Goal: Task Accomplishment & Management: Complete application form

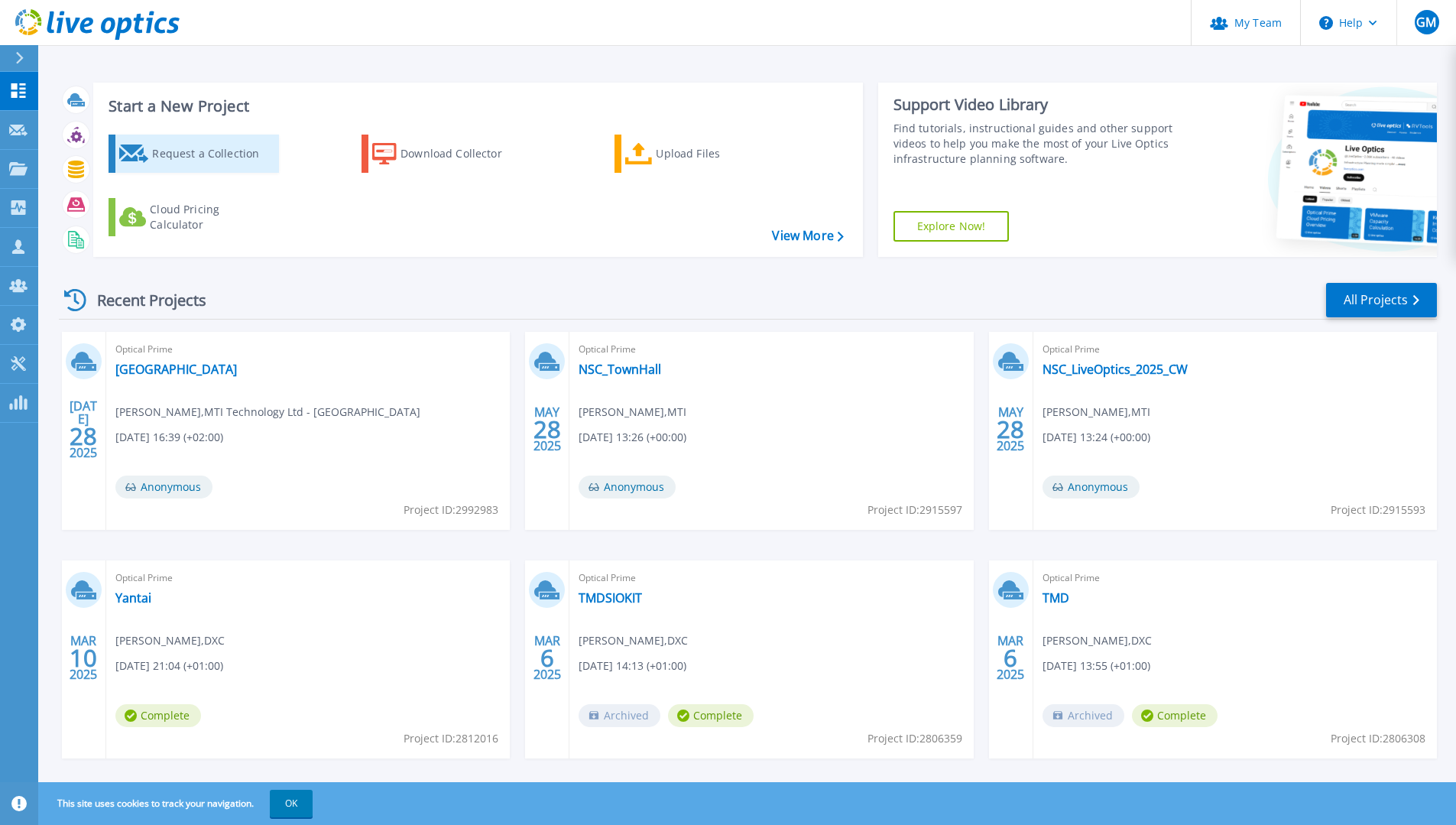
click at [202, 158] on div "Request a Collection" at bounding box center [213, 153] width 123 height 30
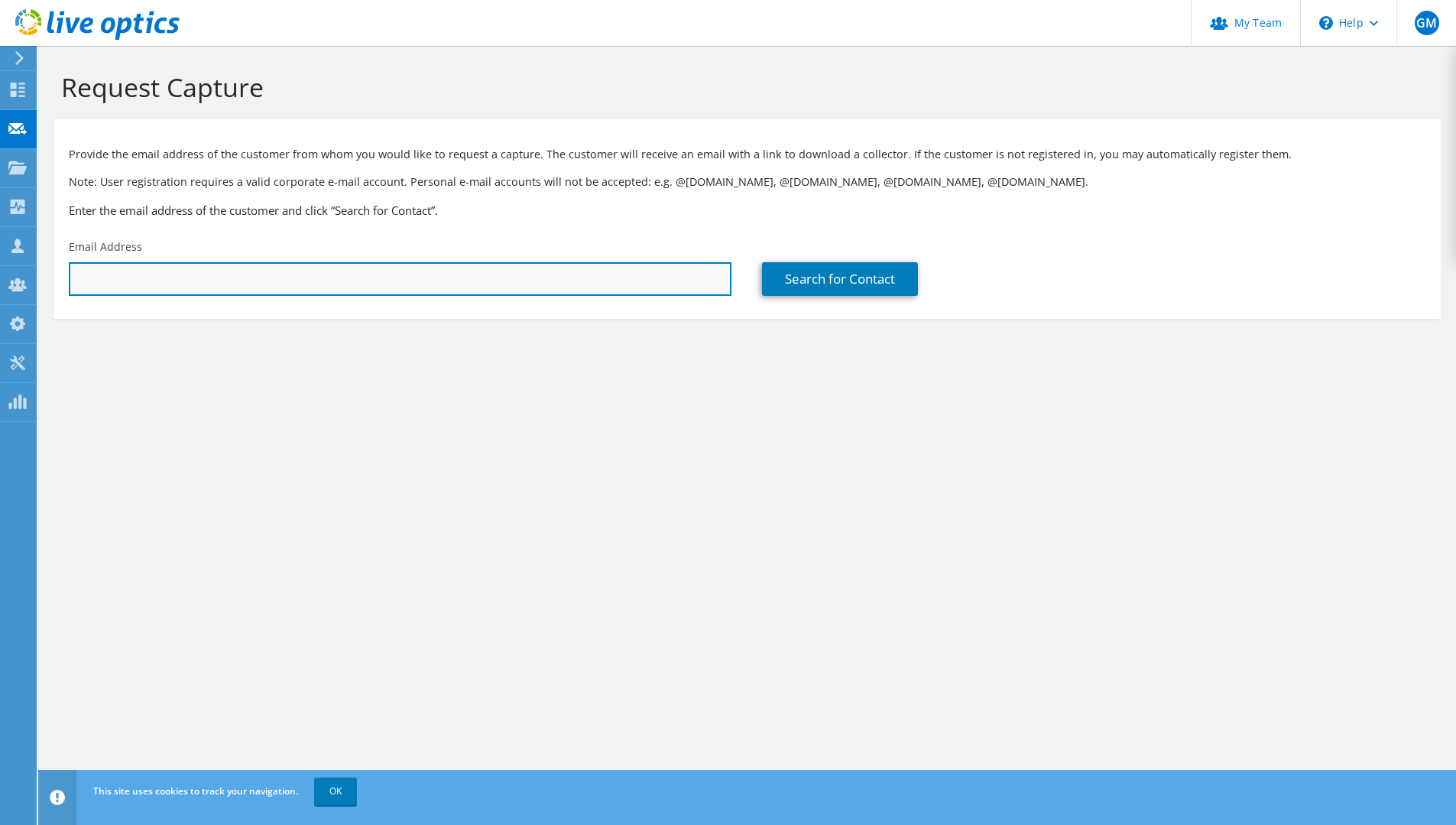
click at [137, 277] on input "text" at bounding box center [400, 278] width 663 height 34
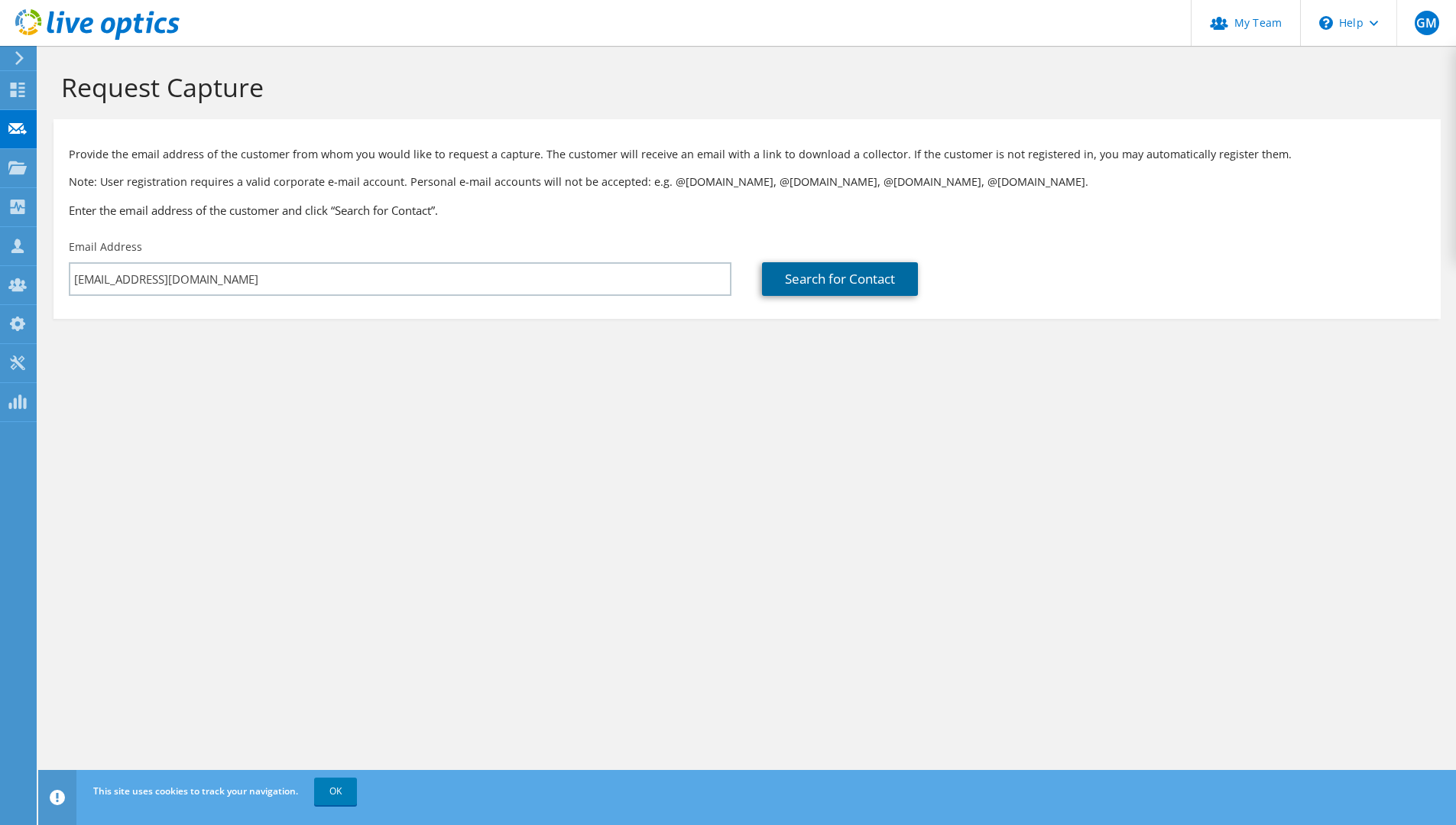
click at [837, 281] on link "Search for Contact" at bounding box center [840, 278] width 156 height 34
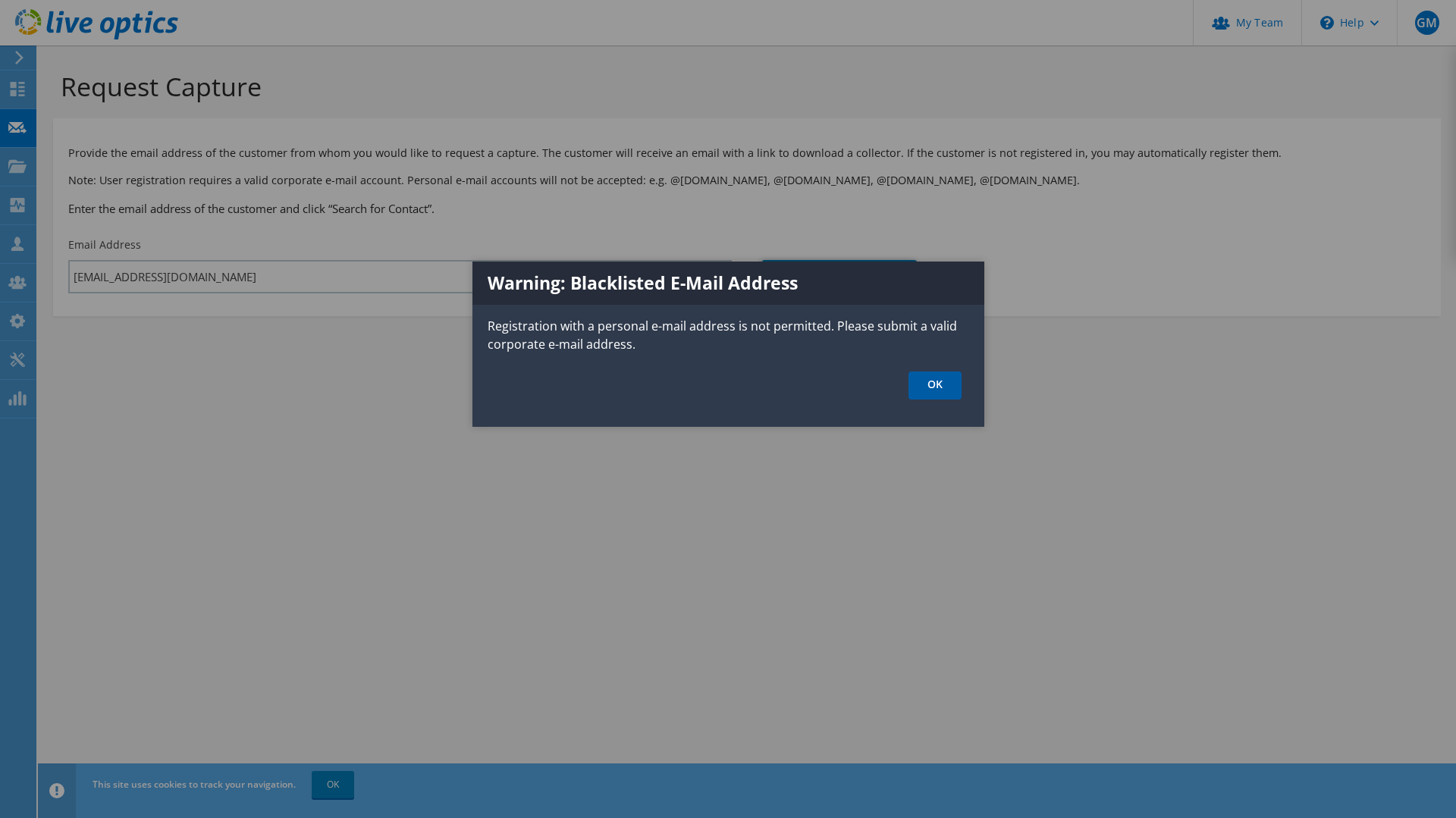
click at [949, 389] on link "OK" at bounding box center [935, 385] width 53 height 28
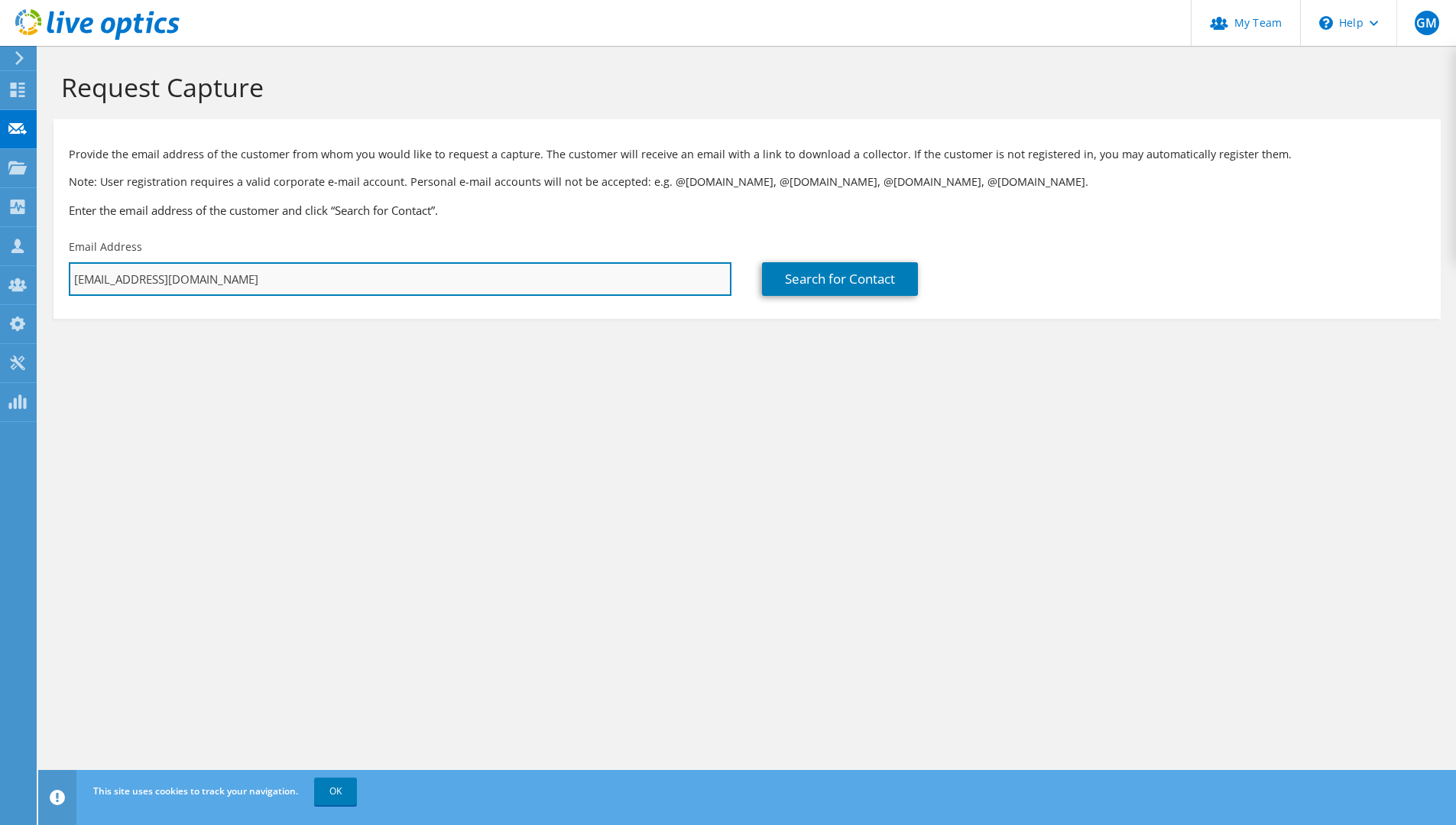
click at [286, 276] on input "[EMAIL_ADDRESS][DOMAIN_NAME]" at bounding box center [400, 278] width 663 height 34
type input "g"
type input "[EMAIL_ADDRESS][DOMAIN_NAME]"
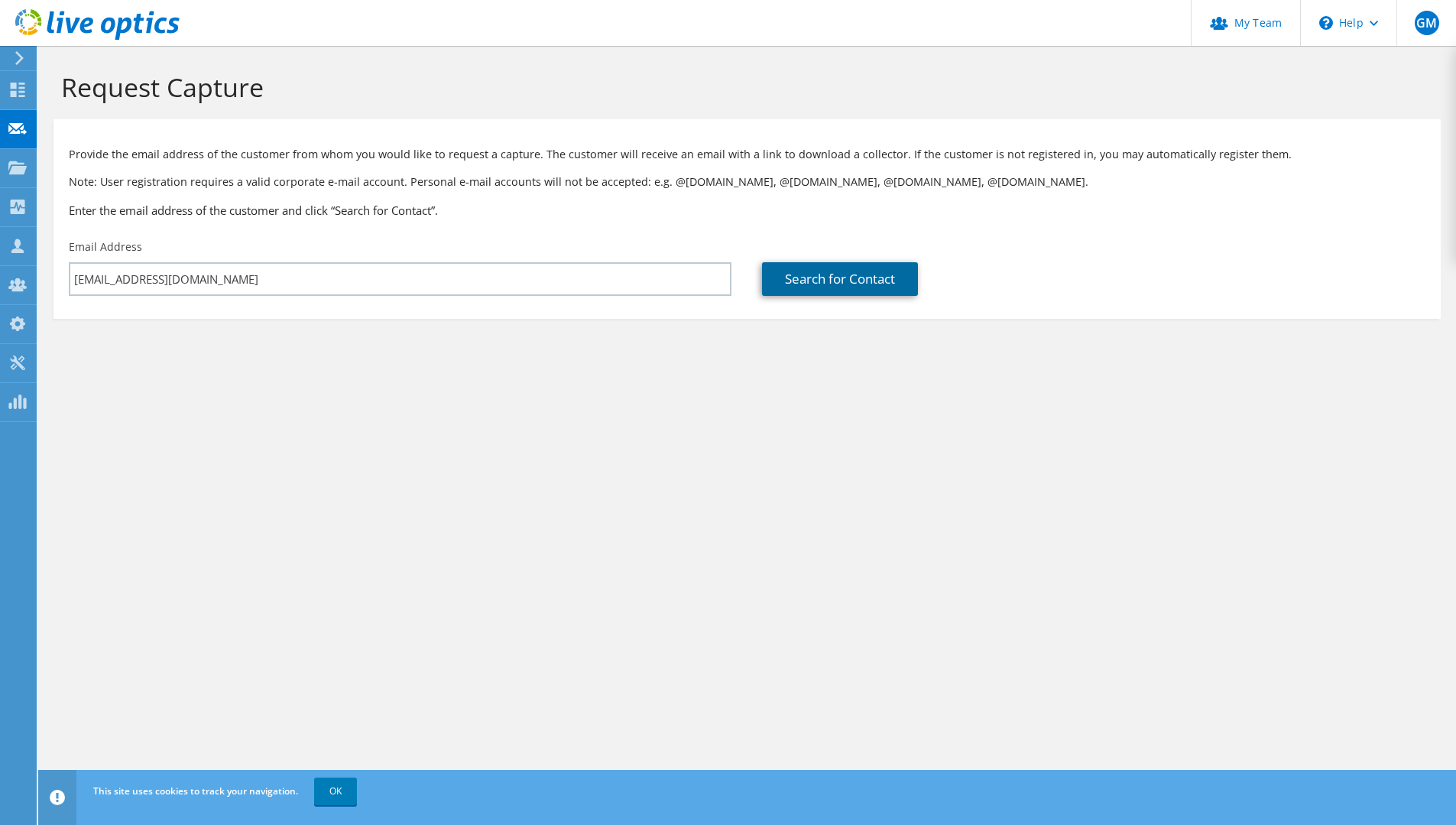
click at [779, 284] on link "Search for Contact" at bounding box center [840, 278] width 156 height 34
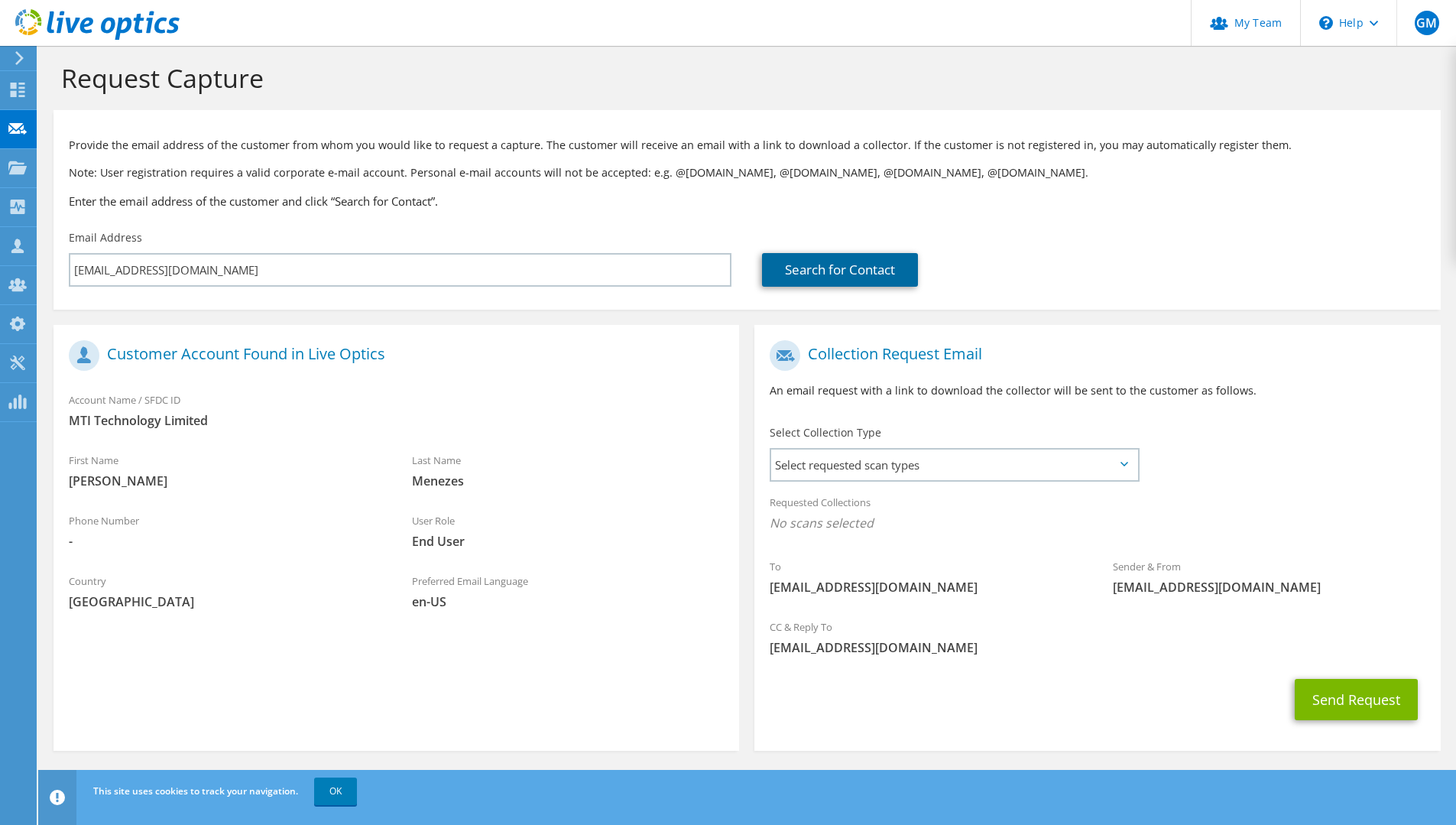
scroll to position [12, 0]
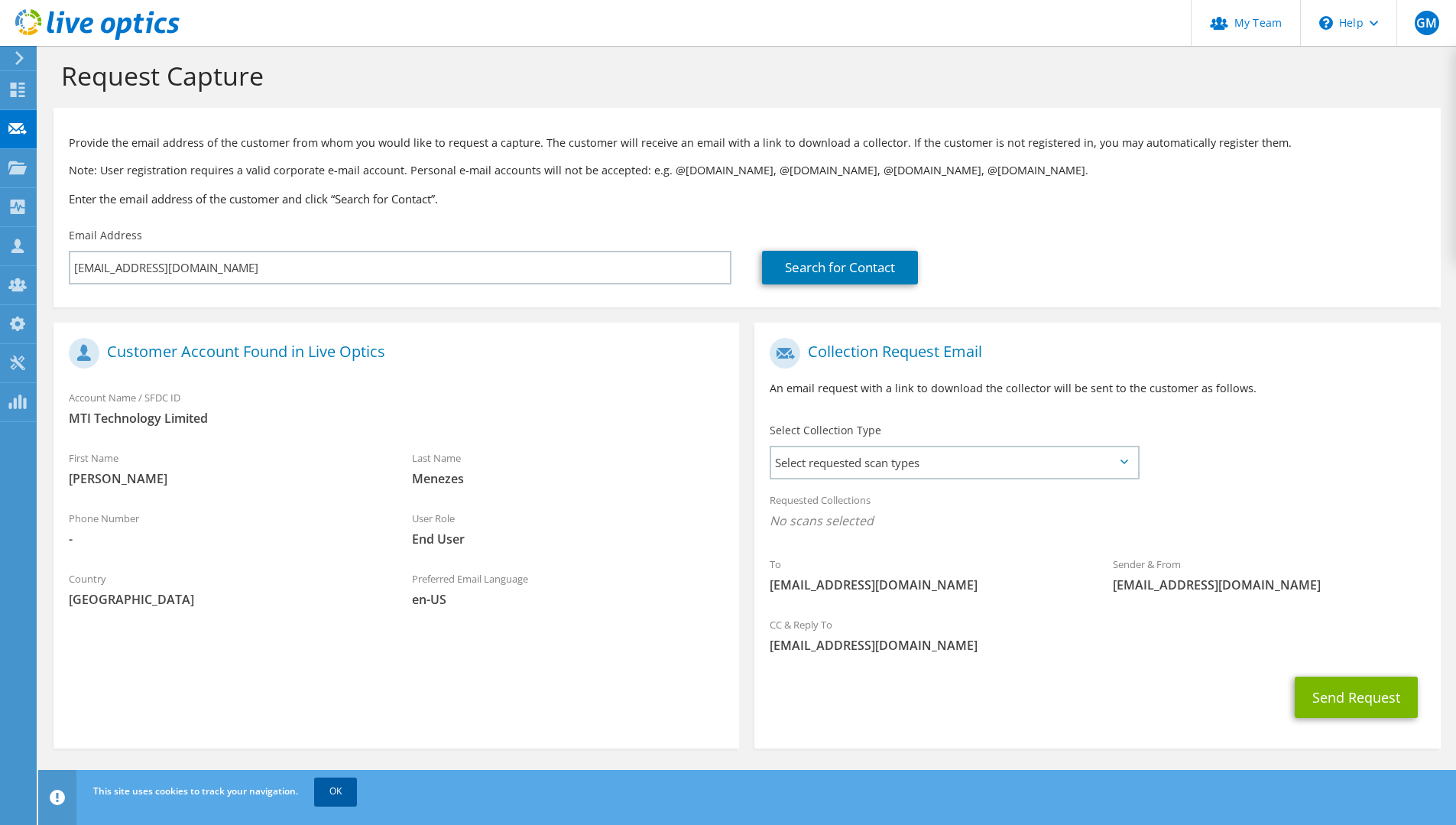
click at [342, 796] on link "OK" at bounding box center [335, 791] width 43 height 27
